Goal: Navigation & Orientation: Find specific page/section

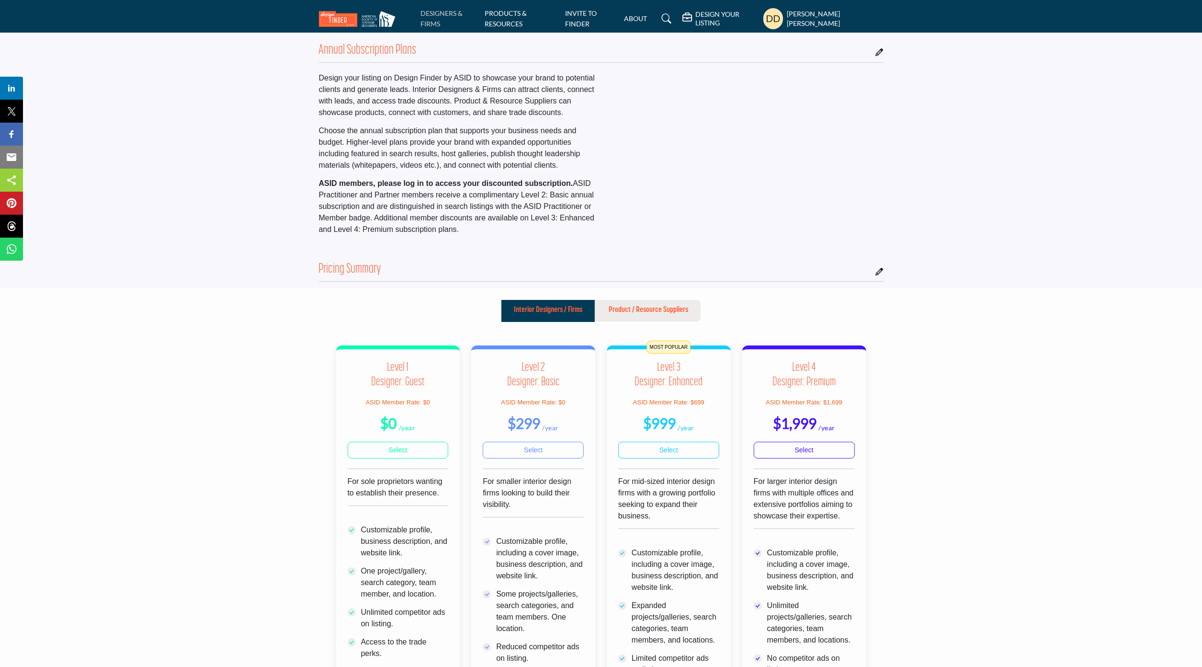
click at [463, 21] on link "DESIGNERS & FIRMS" at bounding box center [441, 18] width 42 height 19
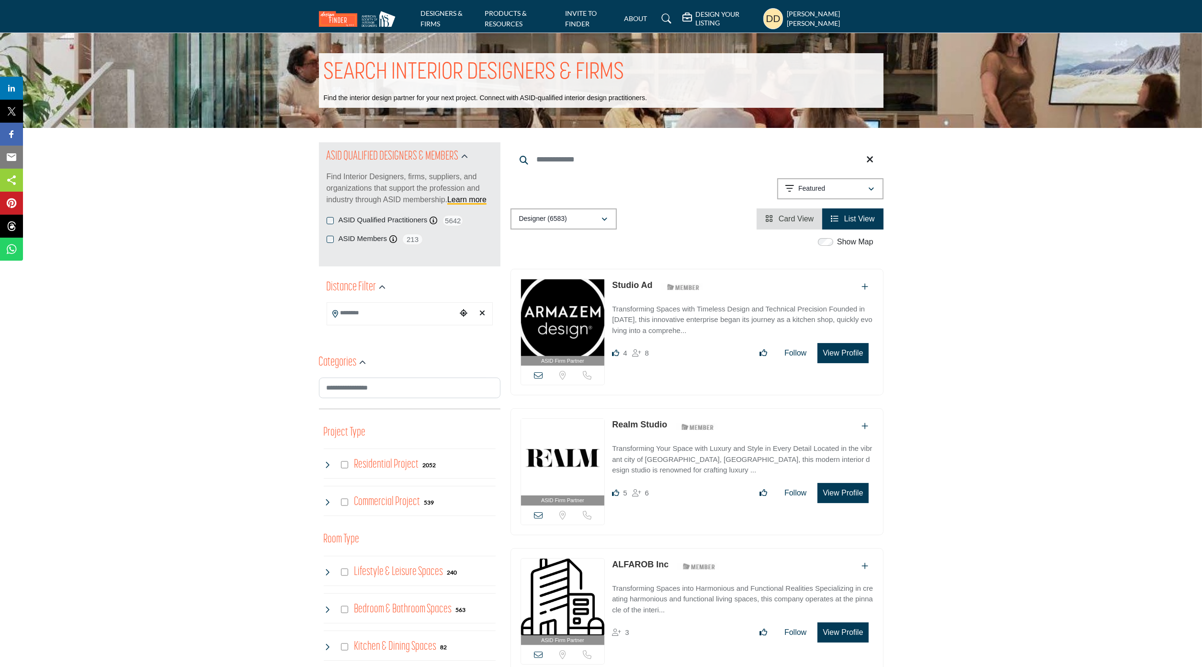
click at [560, 316] on img at bounding box center [563, 317] width 84 height 77
